Goal: Task Accomplishment & Management: Manage account settings

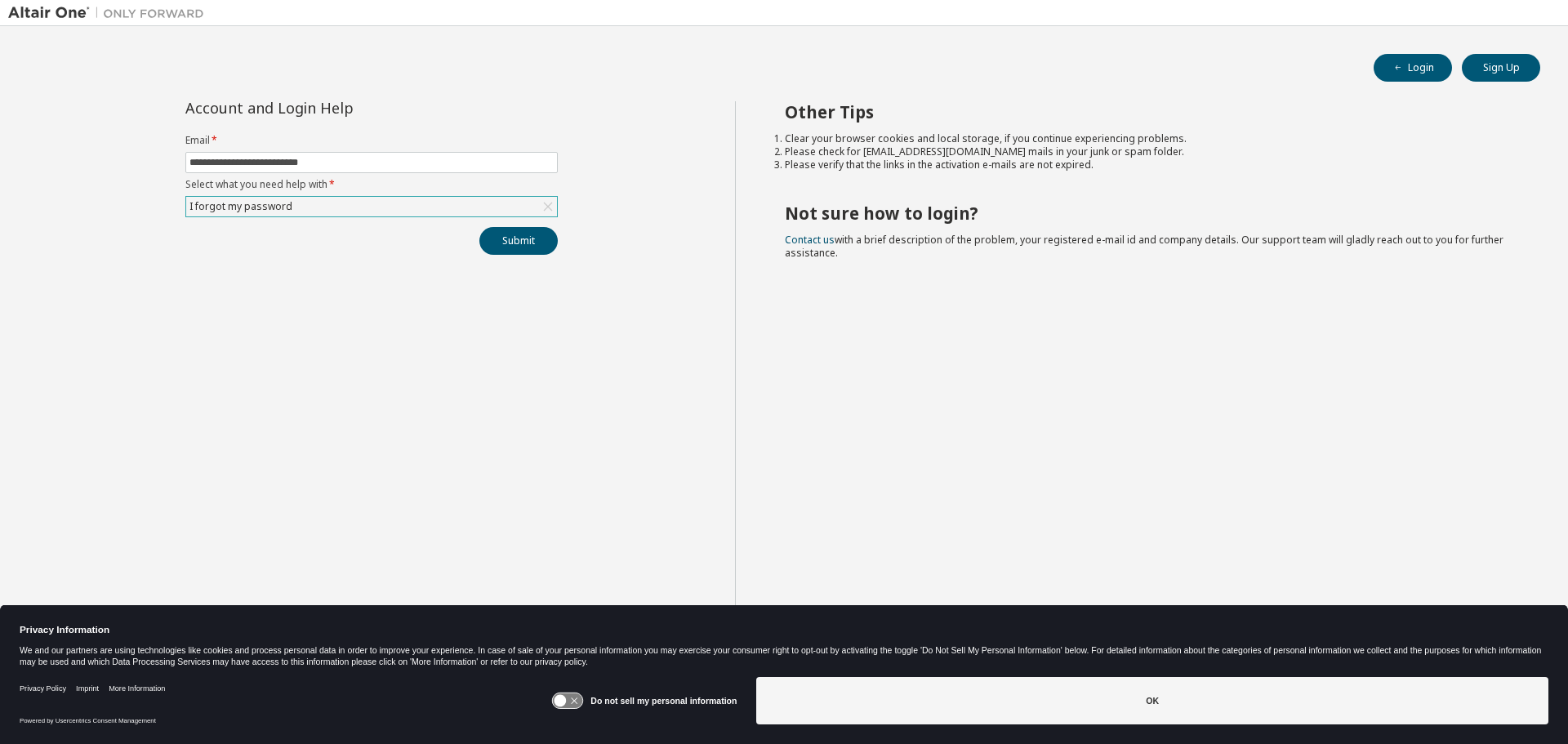
click at [431, 197] on div "I forgot my password" at bounding box center [371, 206] width 371 height 19
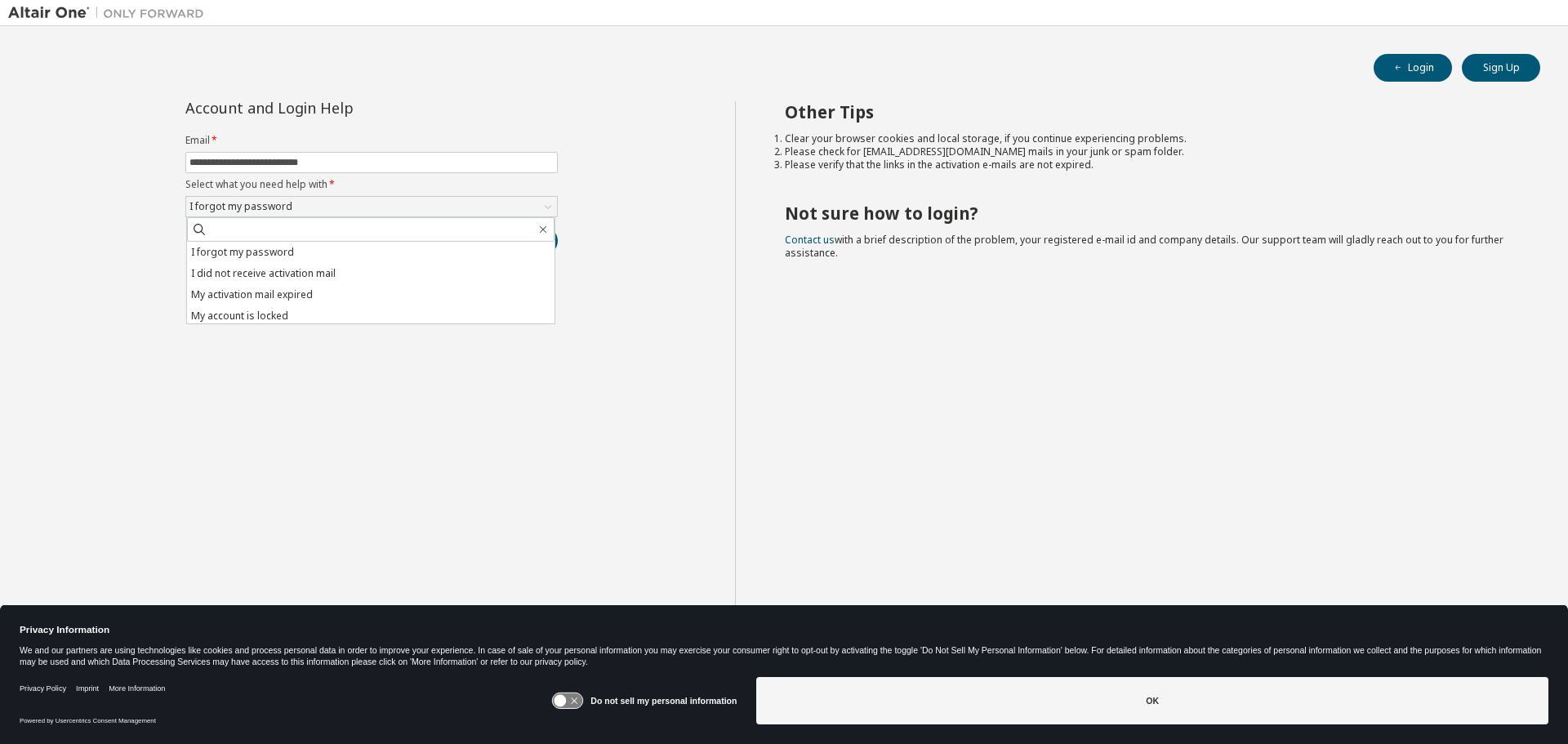
click at [1085, 339] on div "Other Tips Clear your browser cookies and local storage, if you continue experi…" at bounding box center [1148, 385] width 826 height 568
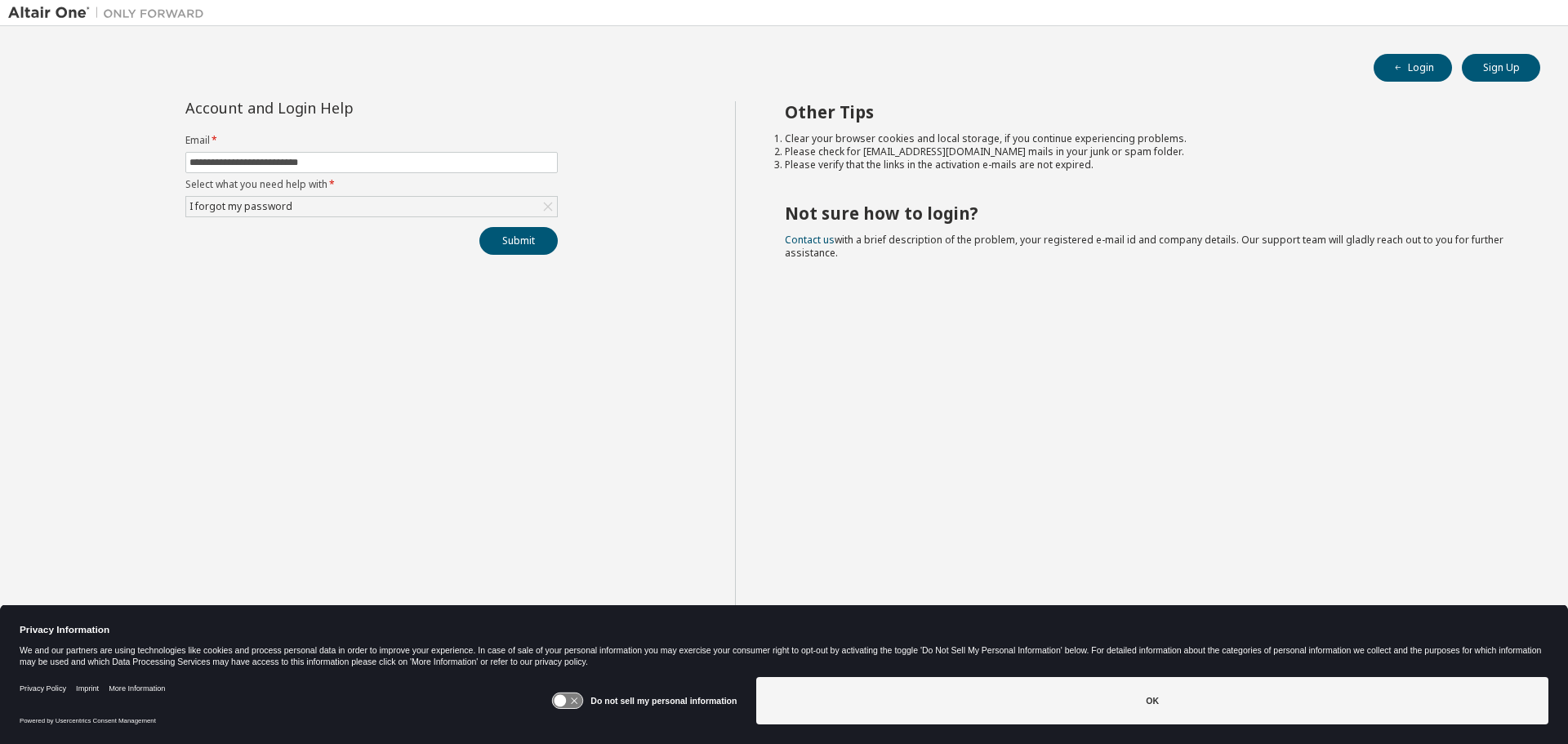
click at [48, 13] on img at bounding box center [110, 13] width 204 height 17
click at [286, 205] on div "I forgot my password" at bounding box center [241, 206] width 108 height 18
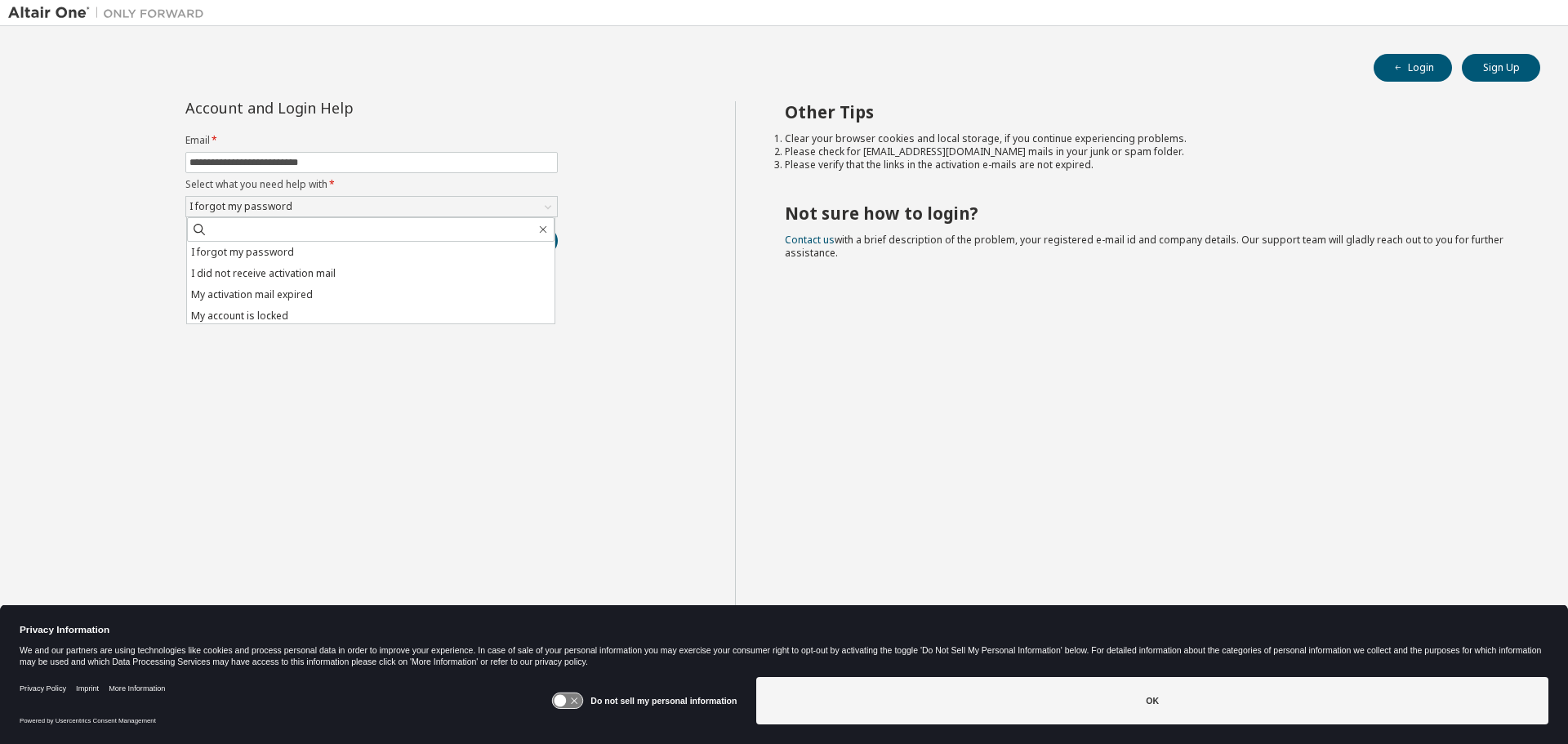
drag, startPoint x: 21, startPoint y: 0, endPoint x: 1219, endPoint y: 61, distance: 1199.6
click at [1219, 61] on div "Login Sign Up" at bounding box center [784, 67] width 1512 height 27
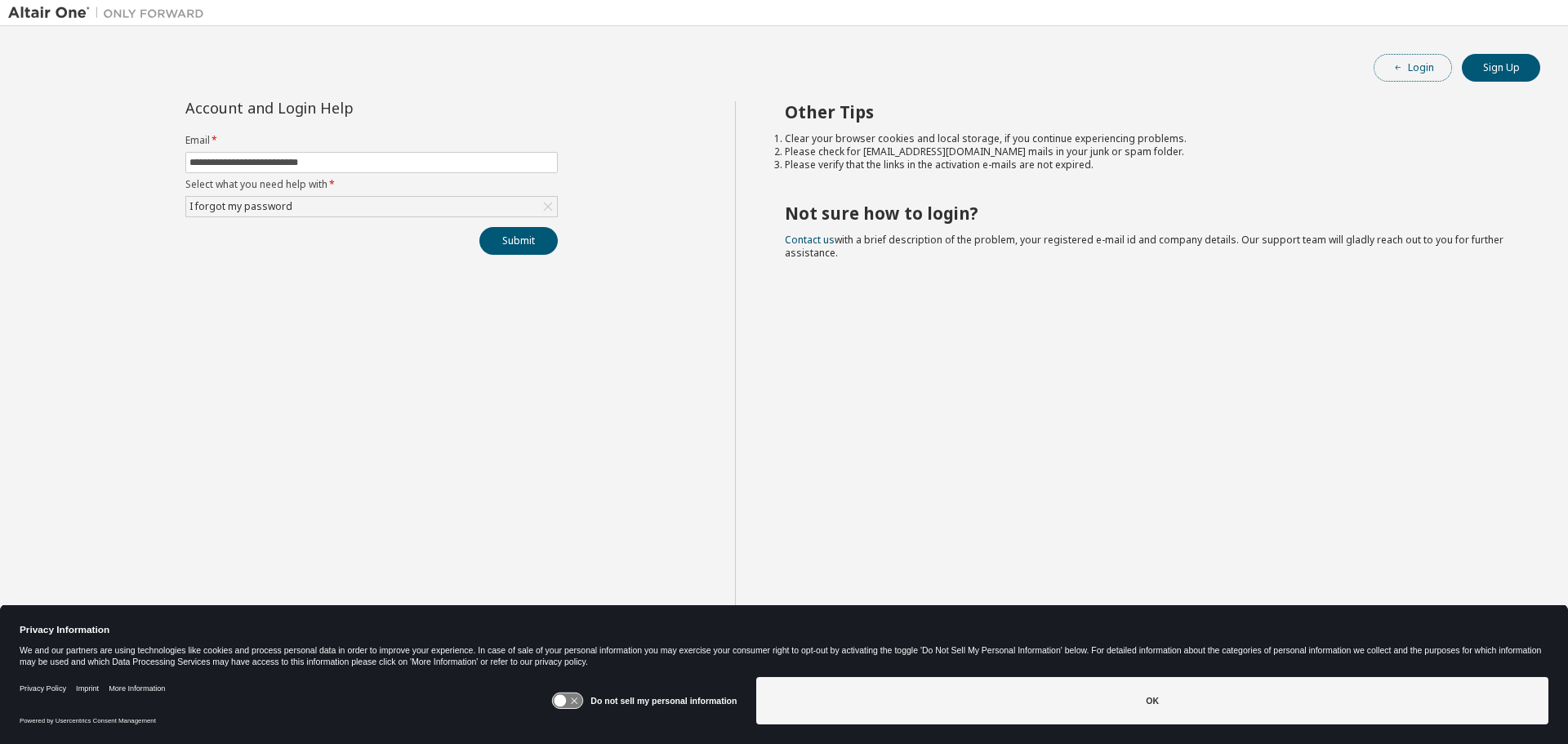
click at [1416, 71] on button "Login" at bounding box center [1412, 67] width 78 height 27
click at [362, 163] on input "text" at bounding box center [371, 162] width 364 height 13
type input "**********"
click at [506, 201] on div "Click to select" at bounding box center [371, 206] width 371 height 19
